Goal: Task Accomplishment & Management: Complete application form

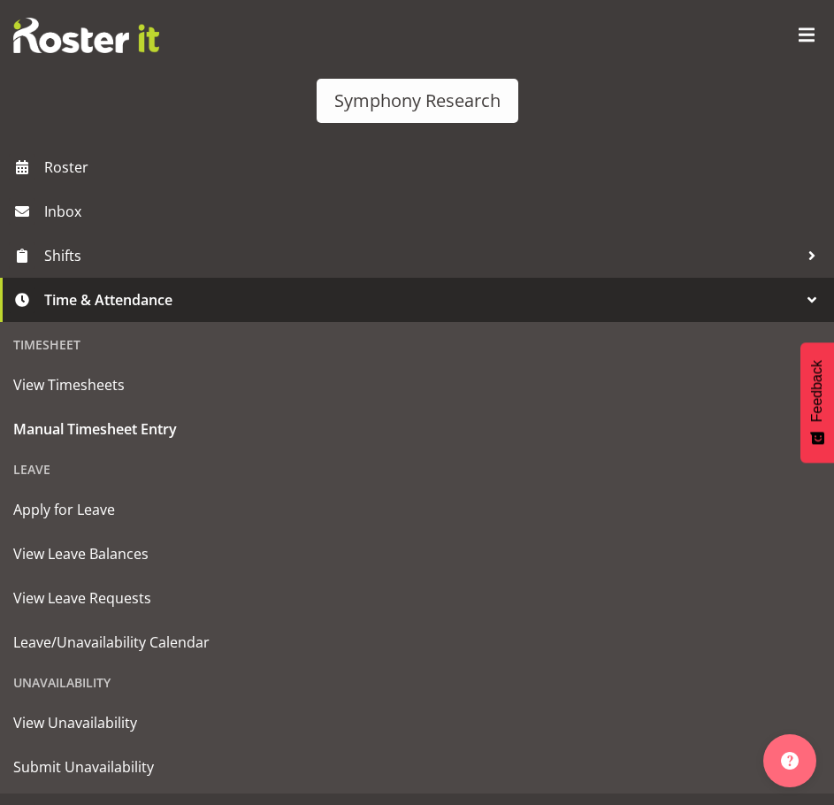
select select "81298"
select select "10587"
select select "47"
select select "81298"
select select "10587"
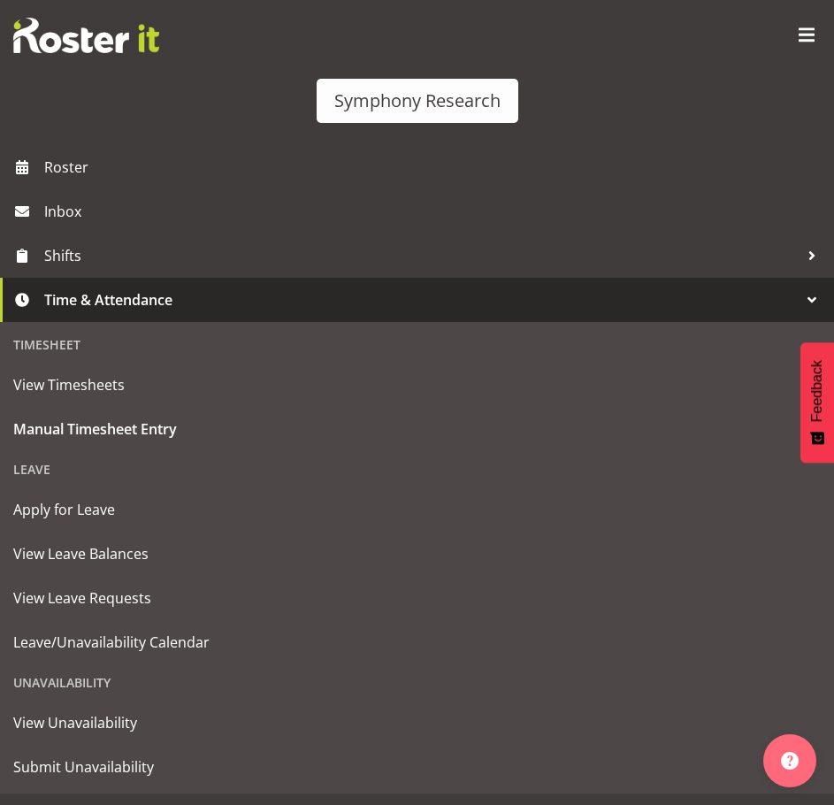
select select "47"
click at [287, 298] on span "Time & Attendance" at bounding box center [421, 300] width 755 height 27
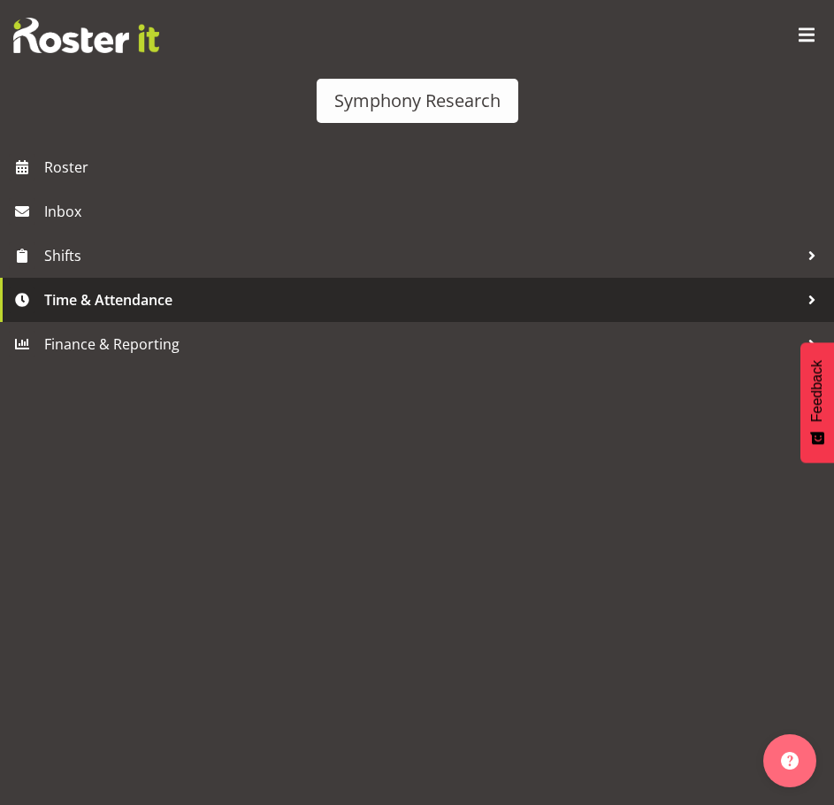
click at [287, 298] on span "Time & Attendance" at bounding box center [421, 300] width 755 height 27
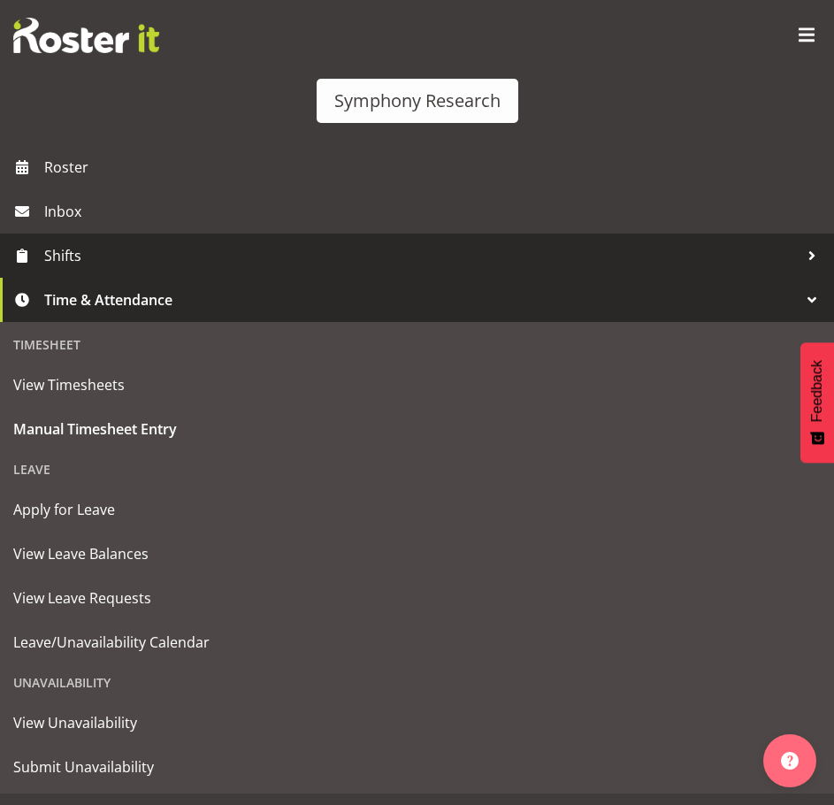
click at [245, 252] on span "Shifts" at bounding box center [421, 255] width 755 height 27
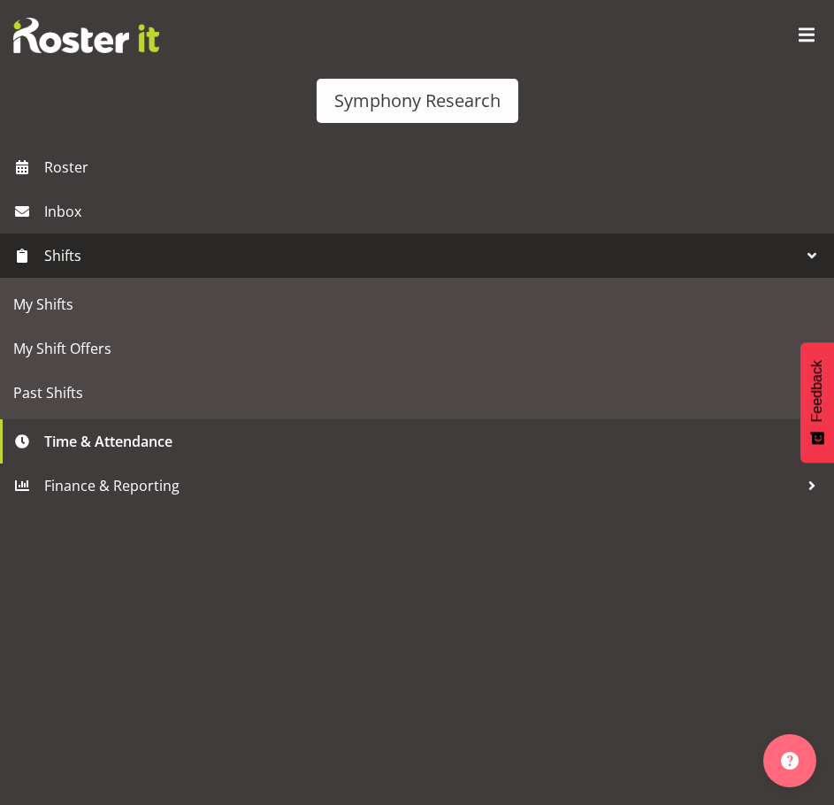
click at [245, 252] on span "Shifts" at bounding box center [421, 255] width 755 height 27
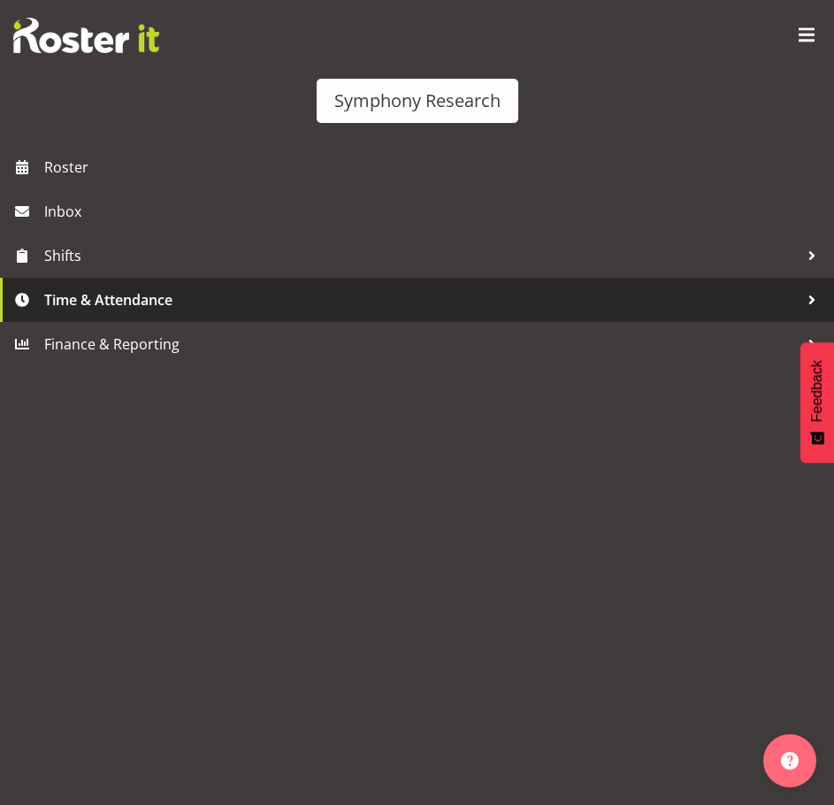
click at [227, 302] on span "Time & Attendance" at bounding box center [421, 300] width 755 height 27
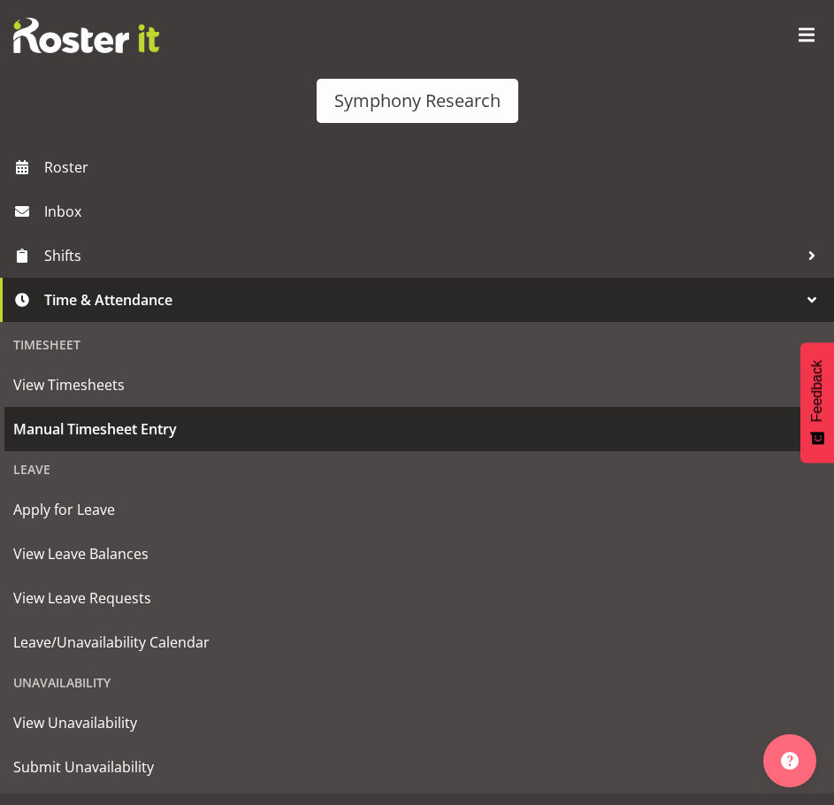
click at [149, 435] on span "Manual Timesheet Entry" at bounding box center [417, 429] width 808 height 27
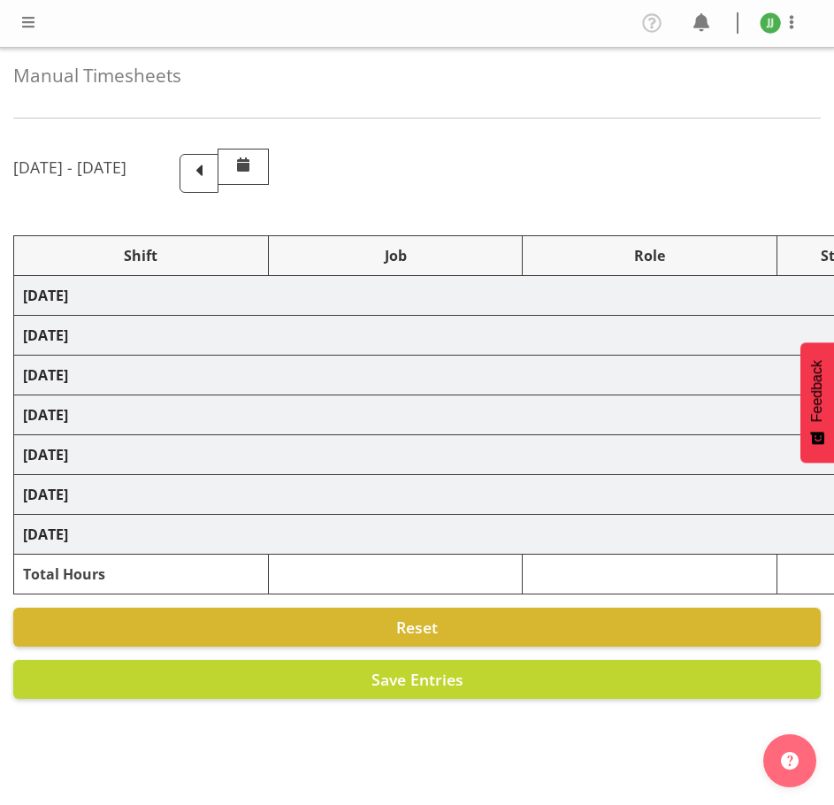
select select "81298"
select select "10587"
select select "47"
select select "81298"
select select "10587"
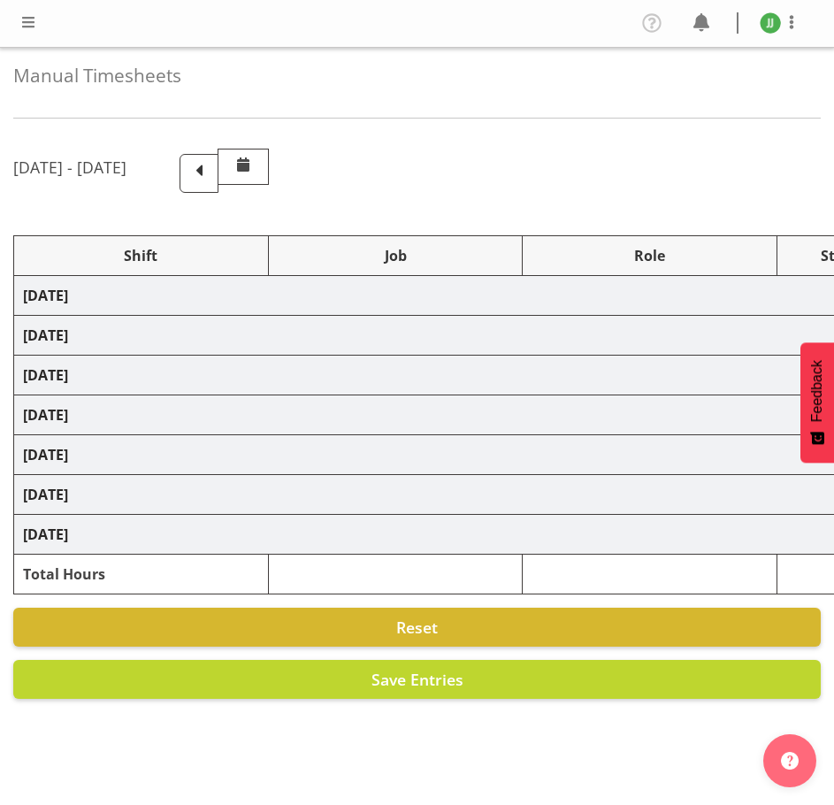
select select "47"
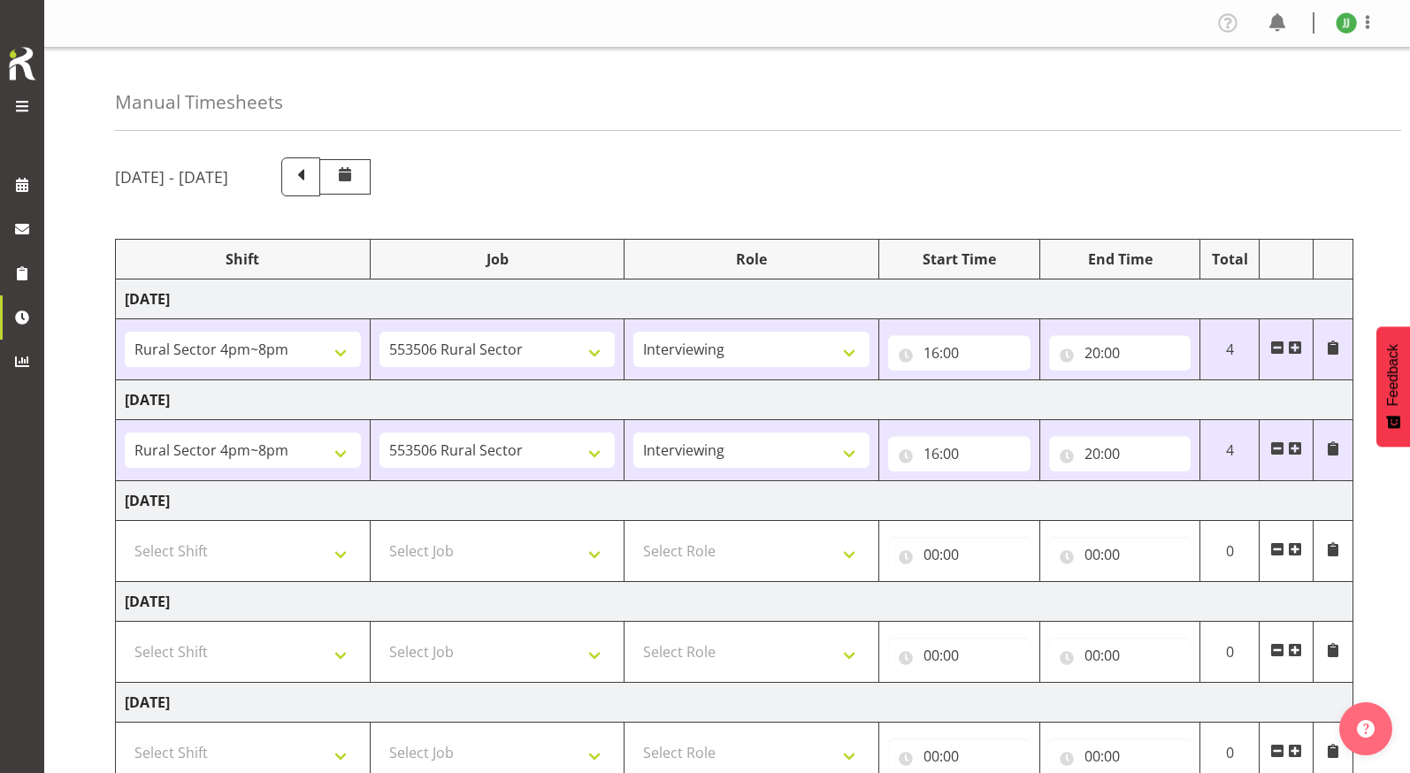
click at [220, 571] on td "Select Shift !!Weekend Residential (Roster IT Shift Label) *Business 9/10am ~ 4…" at bounding box center [243, 551] width 255 height 61
click at [235, 564] on select "Select Shift !!Weekend Residential (Roster IT Shift Label) *Business 9/10am ~ 4…" at bounding box center [243, 551] width 236 height 35
select select "81298"
click at [125, 534] on select "Select Shift !!Weekend Residential (Roster IT Shift Label) *Business 9/10am ~ 4…" at bounding box center [243, 551] width 236 height 35
click at [503, 546] on select "Select Job 550060 IF Admin 553492 World Poll Aus Wave 2 Main 2025 553493 World …" at bounding box center [498, 551] width 236 height 35
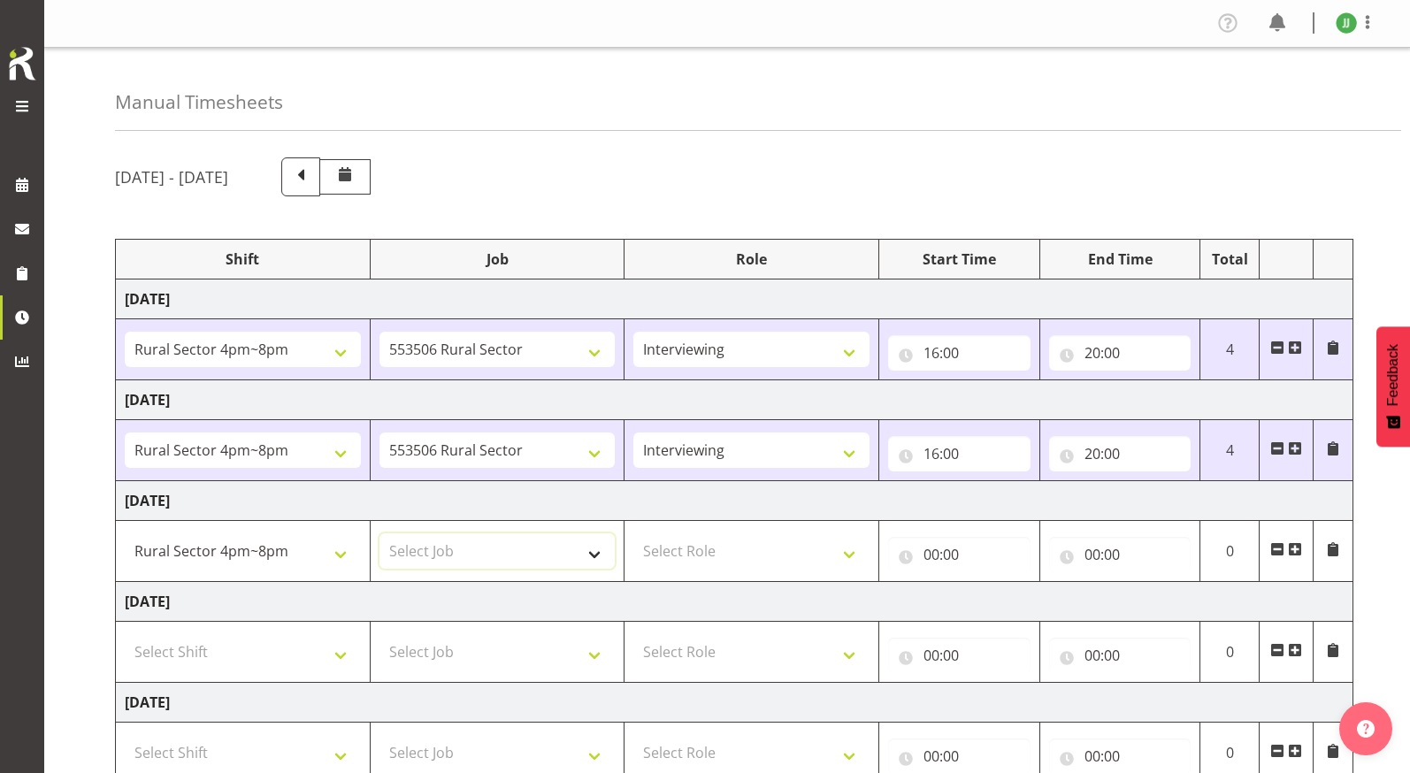
select select "10587"
click at [380, 534] on select "Select Job 550060 IF Admin 553492 World Poll Aus Wave 2 Main 2025 553493 World …" at bounding box center [498, 551] width 236 height 35
click at [762, 545] on select "Select Role Briefing Interviewing" at bounding box center [752, 551] width 236 height 35
select select "47"
click at [634, 534] on select "Select Role Briefing Interviewing" at bounding box center [752, 551] width 236 height 35
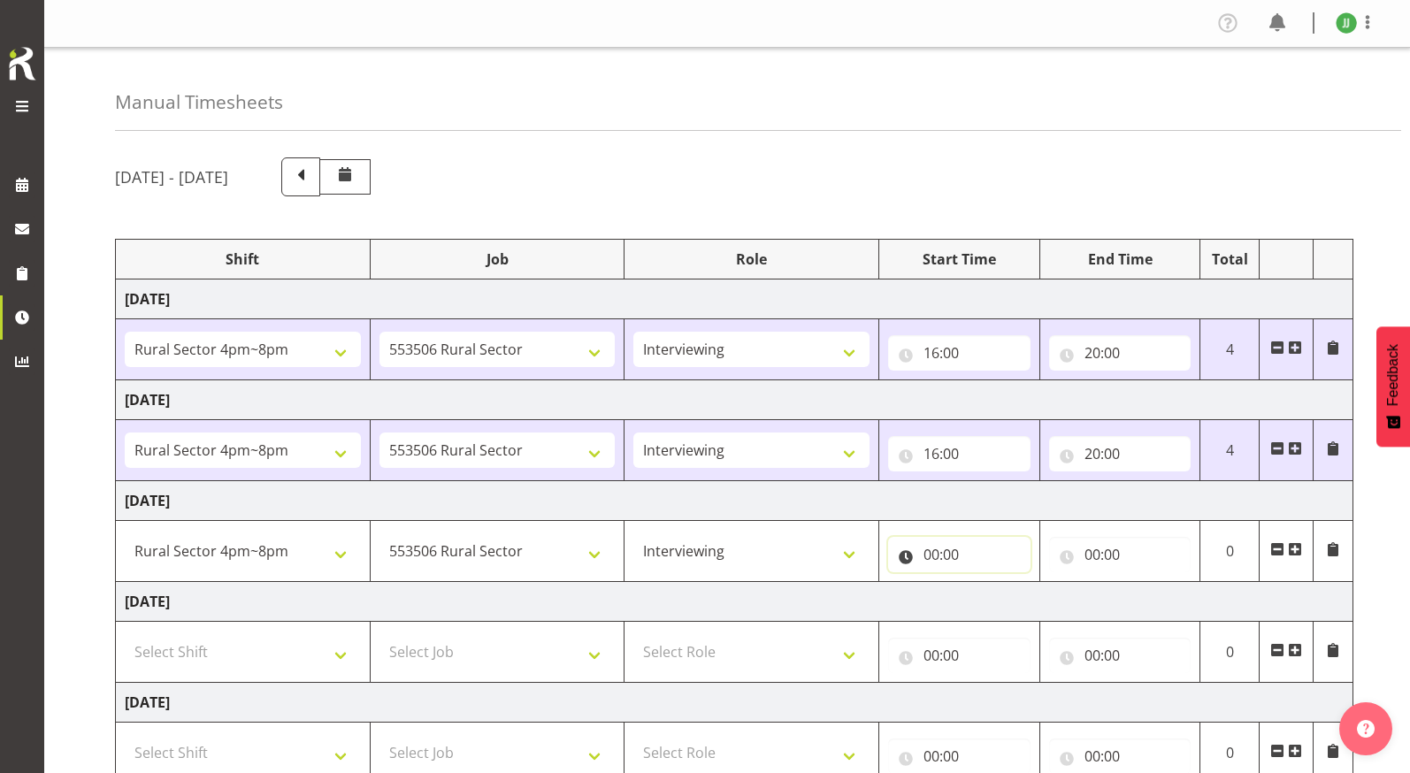
click at [834, 557] on input "00:00" at bounding box center [959, 554] width 142 height 35
click at [834, 603] on select "00 01 02 03 04 05 06 07 08 09 10 11 12 13 14 15 16 17 18 19 20 21 22 23" at bounding box center [1009, 600] width 40 height 35
select select "16"
click at [834, 583] on select "00 01 02 03 04 05 06 07 08 09 10 11 12 13 14 15 16 17 18 19 20 21 22 23" at bounding box center [1009, 600] width 40 height 35
type input "16:00"
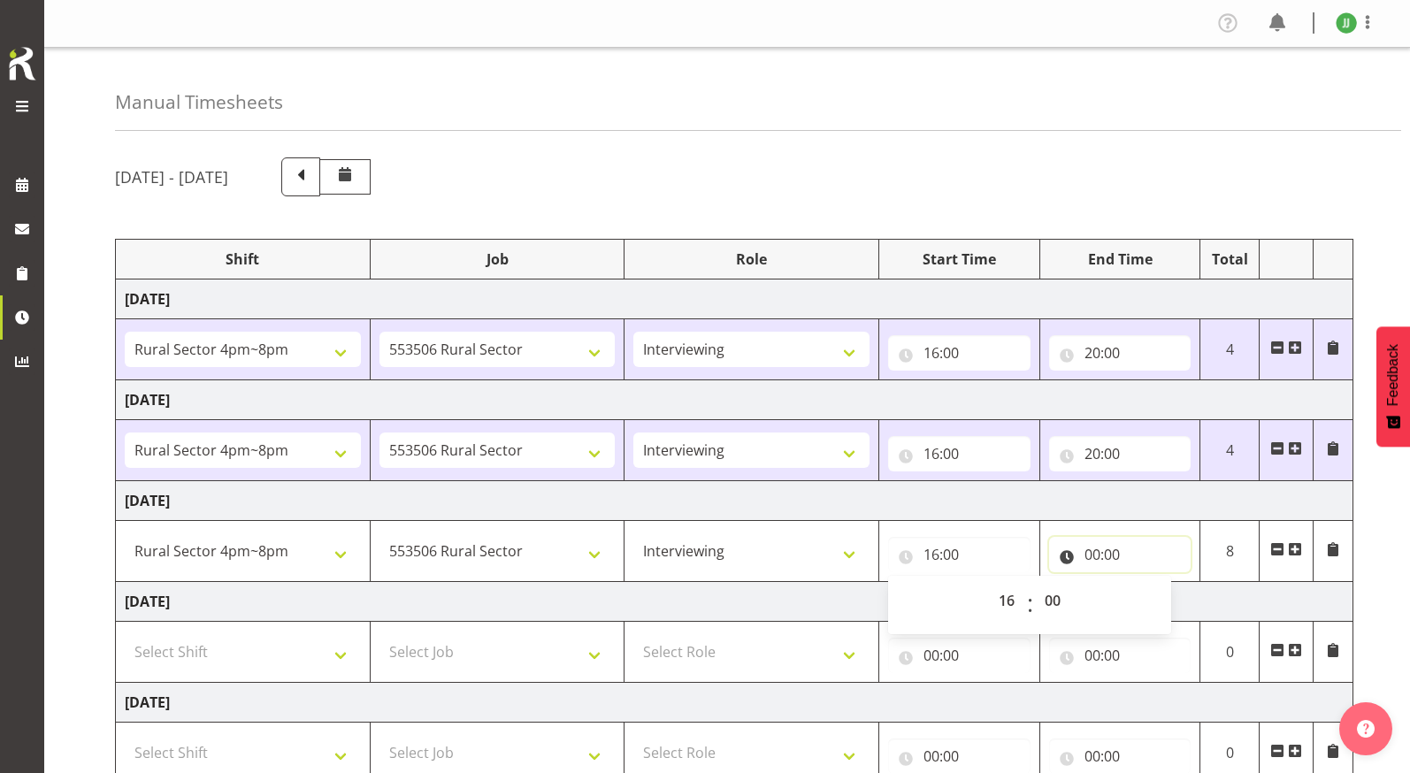
click at [834, 549] on input "00:00" at bounding box center [1120, 554] width 142 height 35
click at [834, 596] on select "00 01 02 03 04 05 06 07 08 09 10 11 12 13 14 15 16 17 18 19 20 21 22 23" at bounding box center [1170, 600] width 40 height 35
select select "20"
click at [834, 583] on select "00 01 02 03 04 05 06 07 08 09 10 11 12 13 14 15 16 17 18 19 20 21 22 23" at bounding box center [1170, 600] width 40 height 35
type input "20:00"
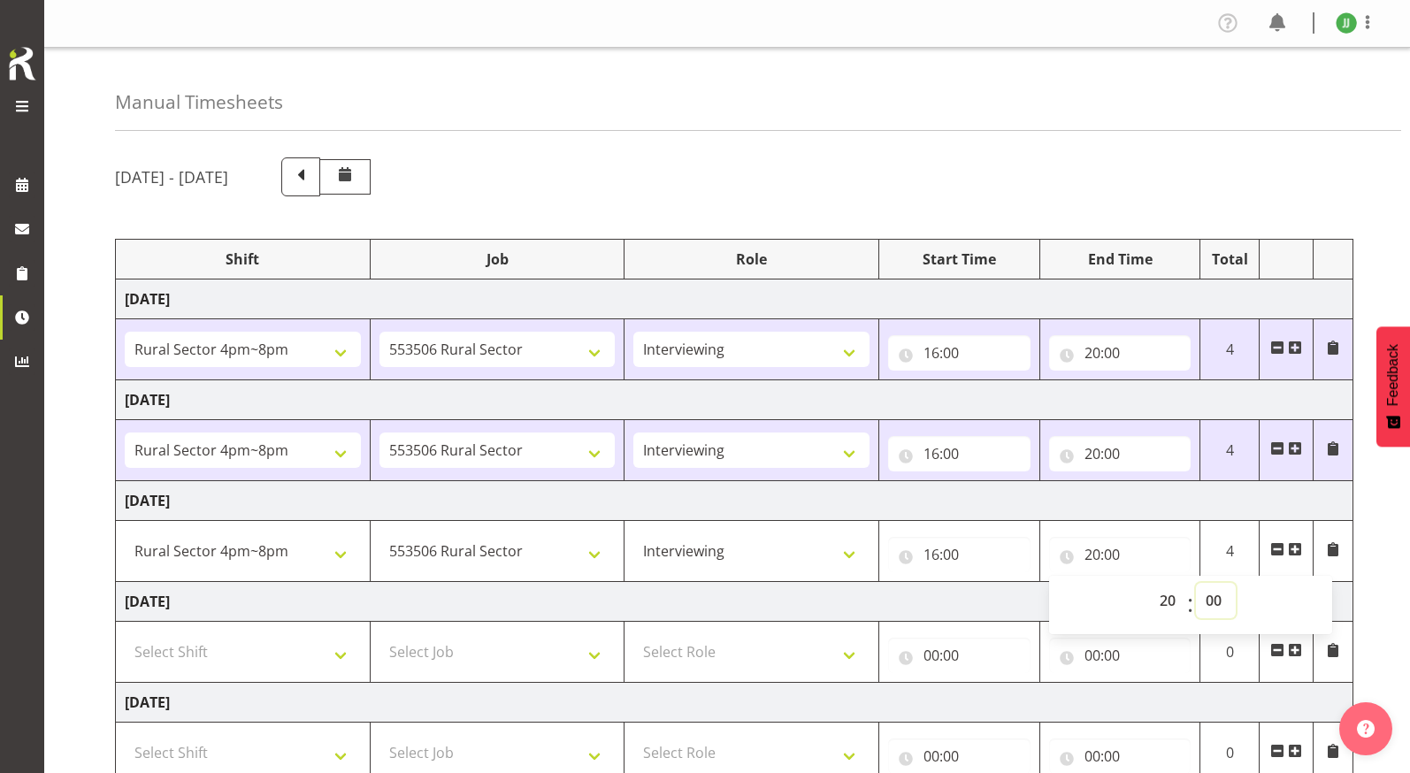
click at [834, 597] on select "00 01 02 03 04 05 06 07 08 09 10 11 12 13 14 15 16 17 18 19 20 21 22 23 24 25 2…" at bounding box center [1216, 600] width 40 height 35
select select "12"
click at [834, 583] on select "00 01 02 03 04 05 06 07 08 09 10 11 12 13 14 15 16 17 18 19 20 21 22 23 24 25 2…" at bounding box center [1216, 600] width 40 height 35
type input "20:12"
click at [834, 505] on td "Wednesday 17th September 2025" at bounding box center [735, 501] width 1238 height 40
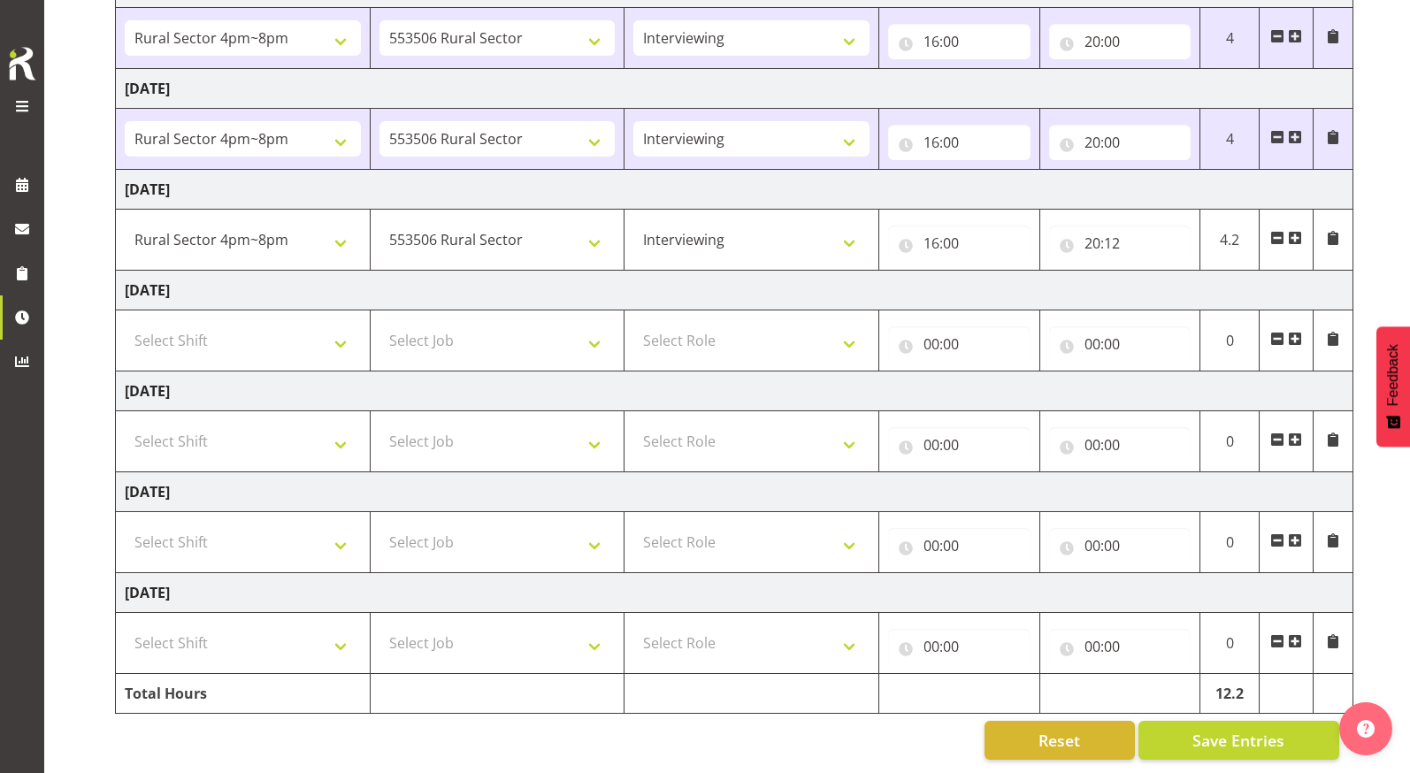
scroll to position [325, 0]
click at [834, 729] on span "Save Entries" at bounding box center [1239, 740] width 92 height 23
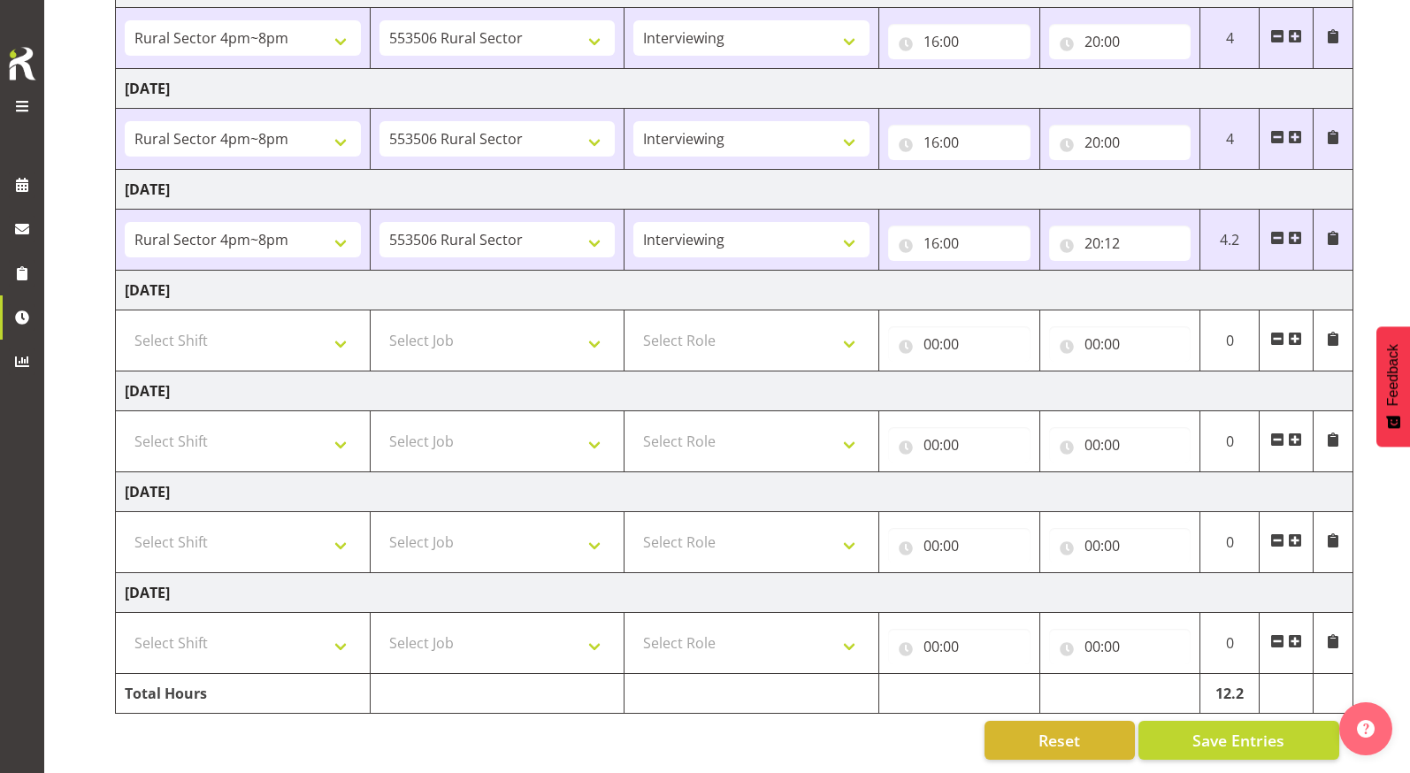
click at [26, 106] on span at bounding box center [22, 106] width 21 height 21
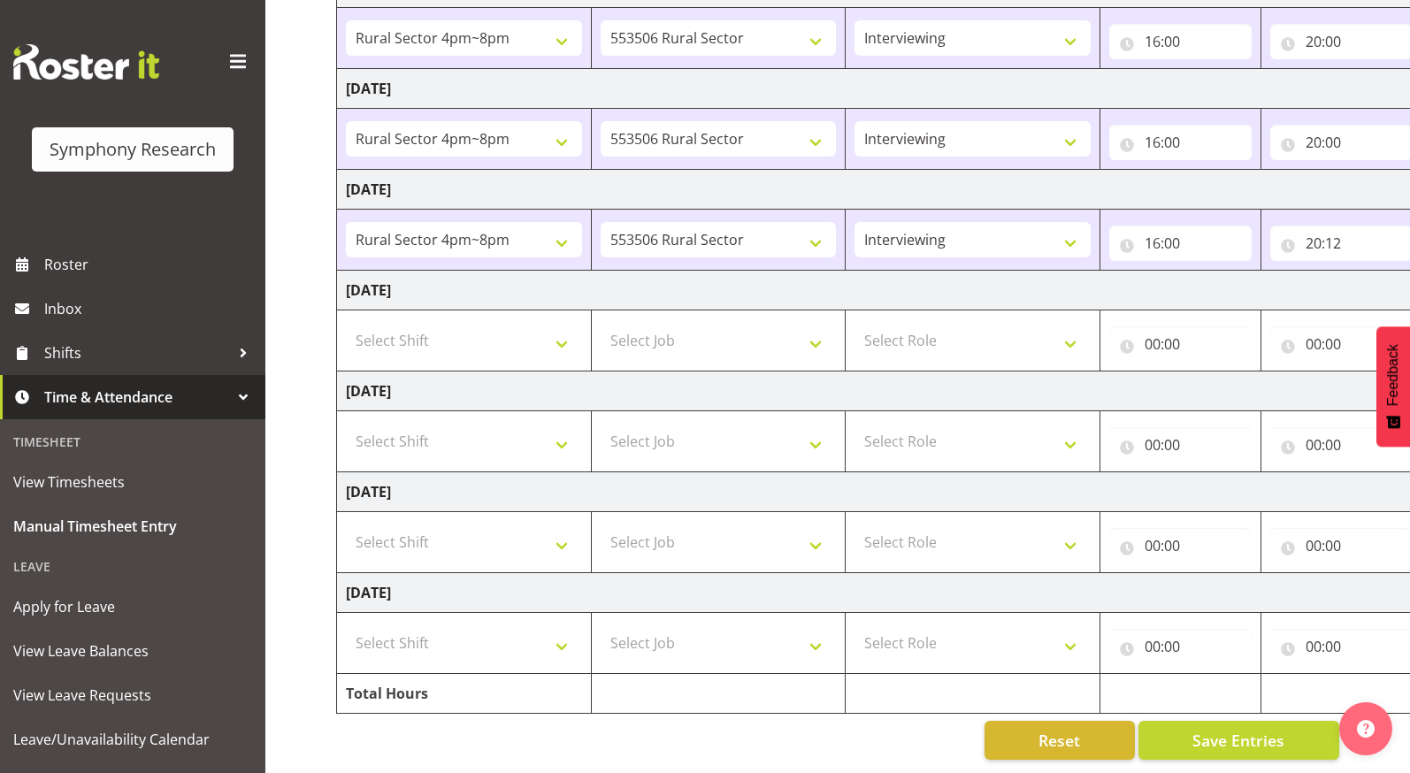
click at [135, 395] on span "Time & Attendance" at bounding box center [137, 397] width 186 height 27
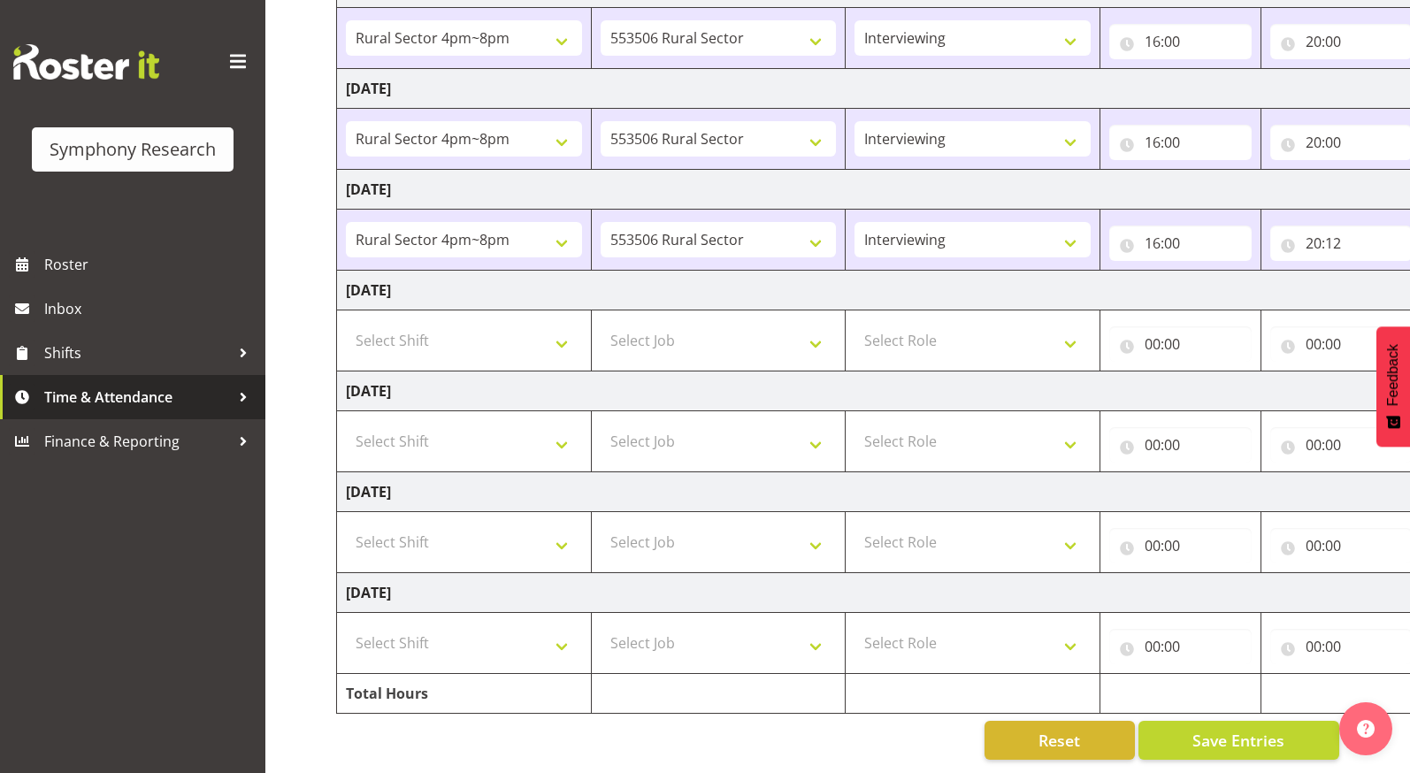
click at [135, 403] on span "Time & Attendance" at bounding box center [137, 397] width 186 height 27
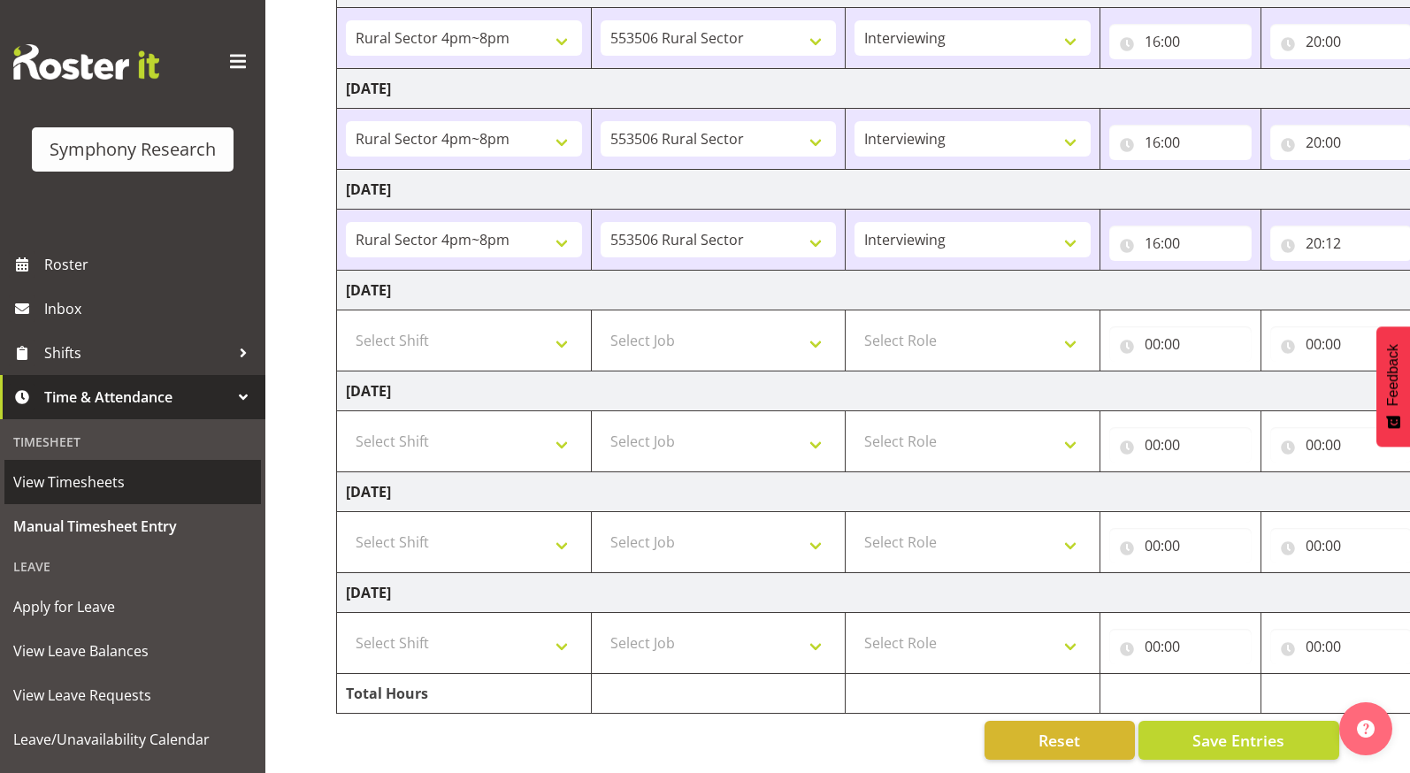
click at [102, 484] on span "View Timesheets" at bounding box center [132, 482] width 239 height 27
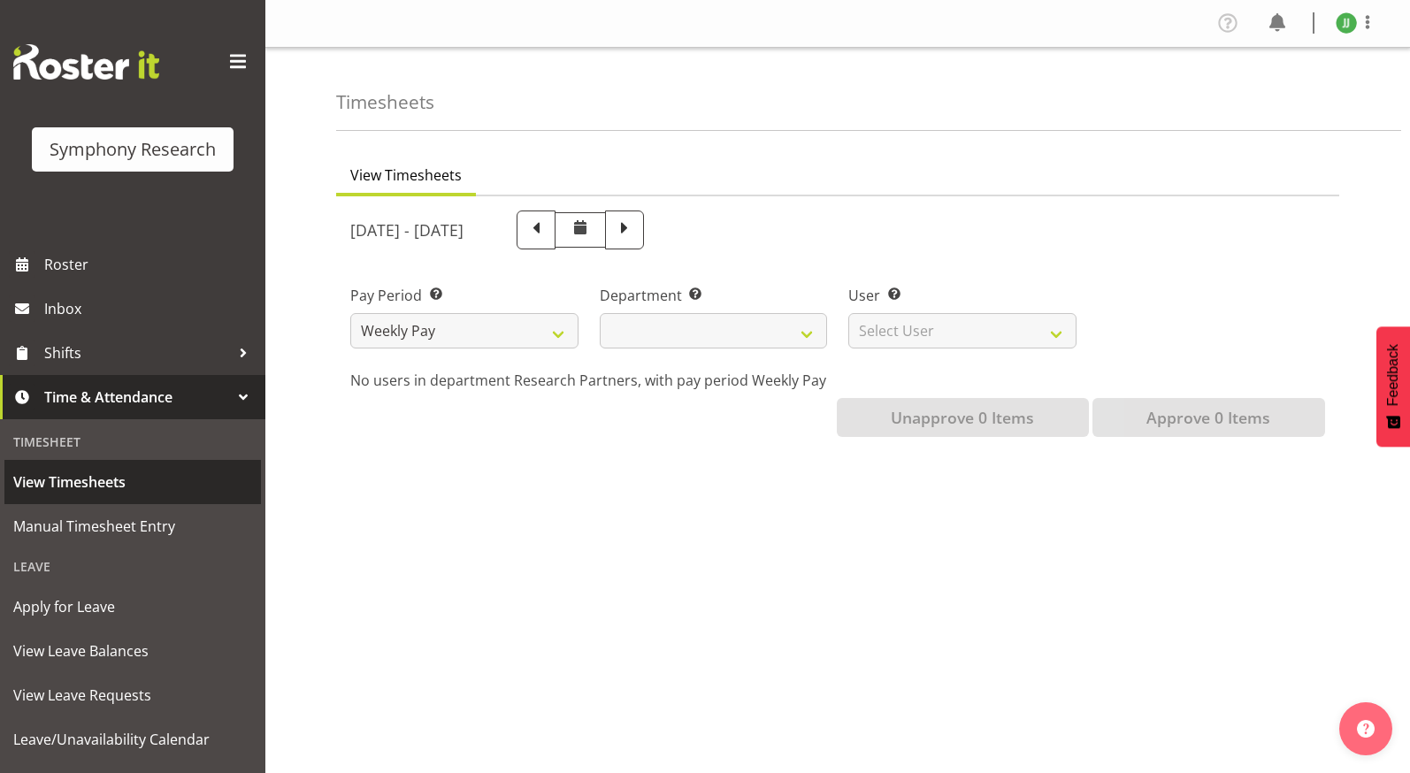
select select
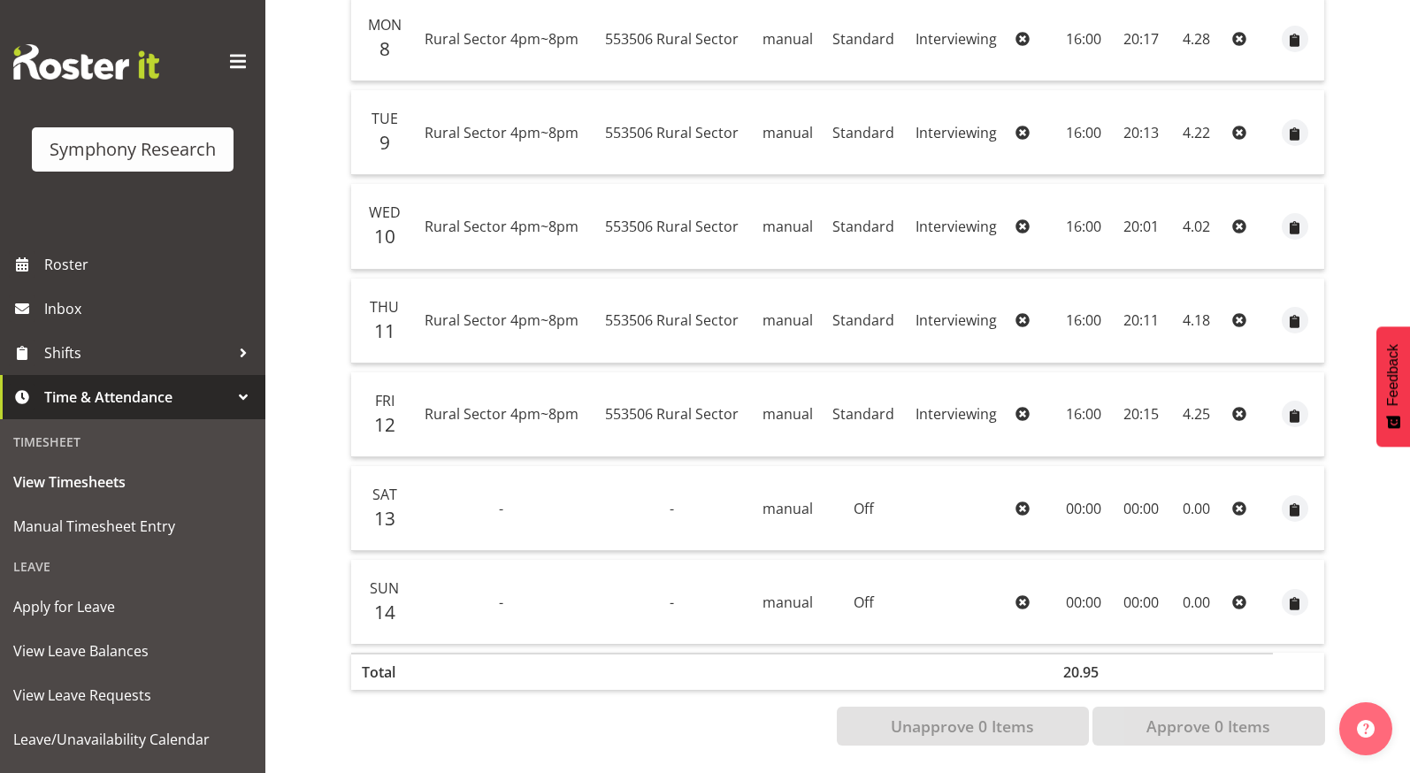
scroll to position [439, 0]
